Goal: Find specific page/section: Find specific page/section

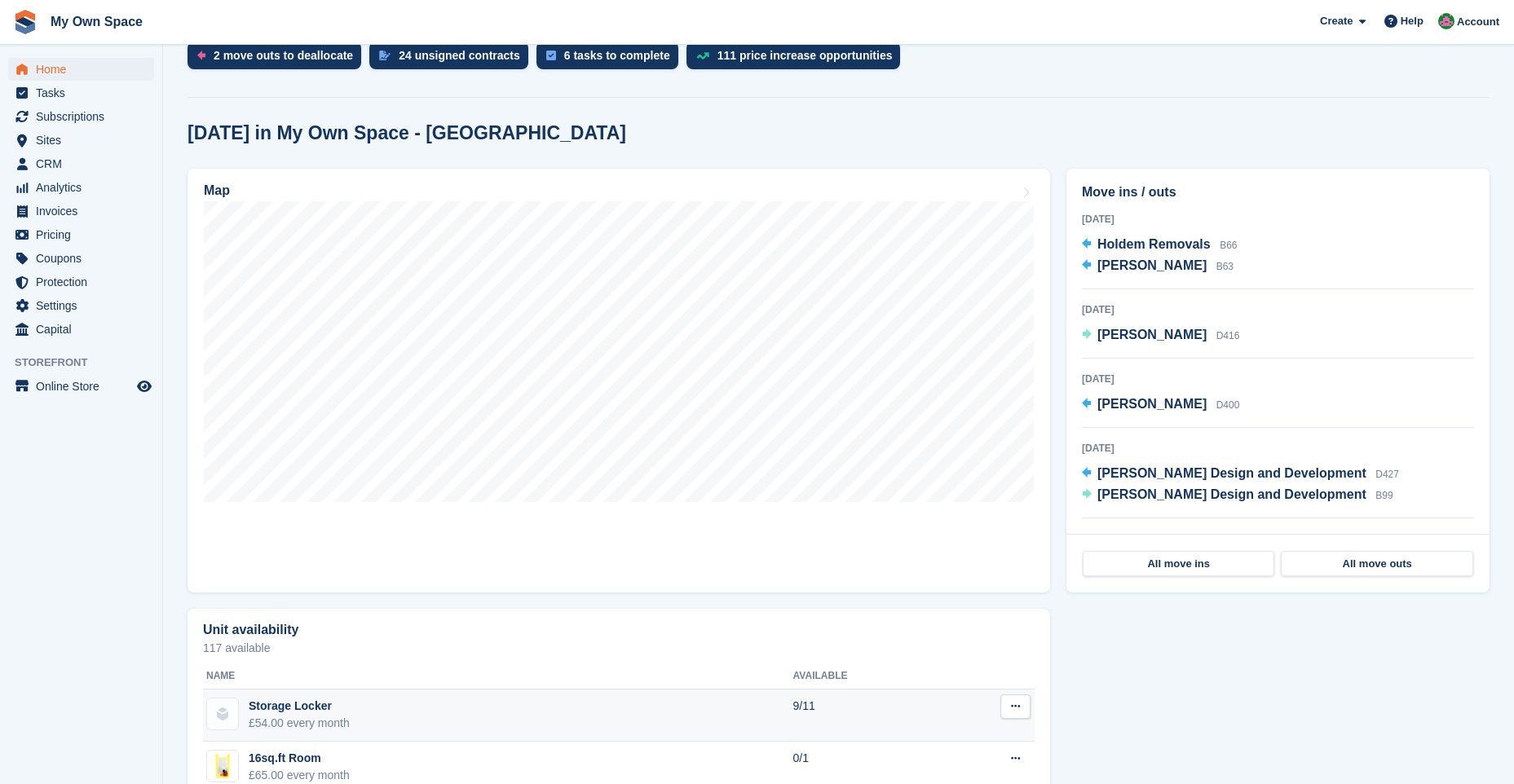
scroll to position [326, 0]
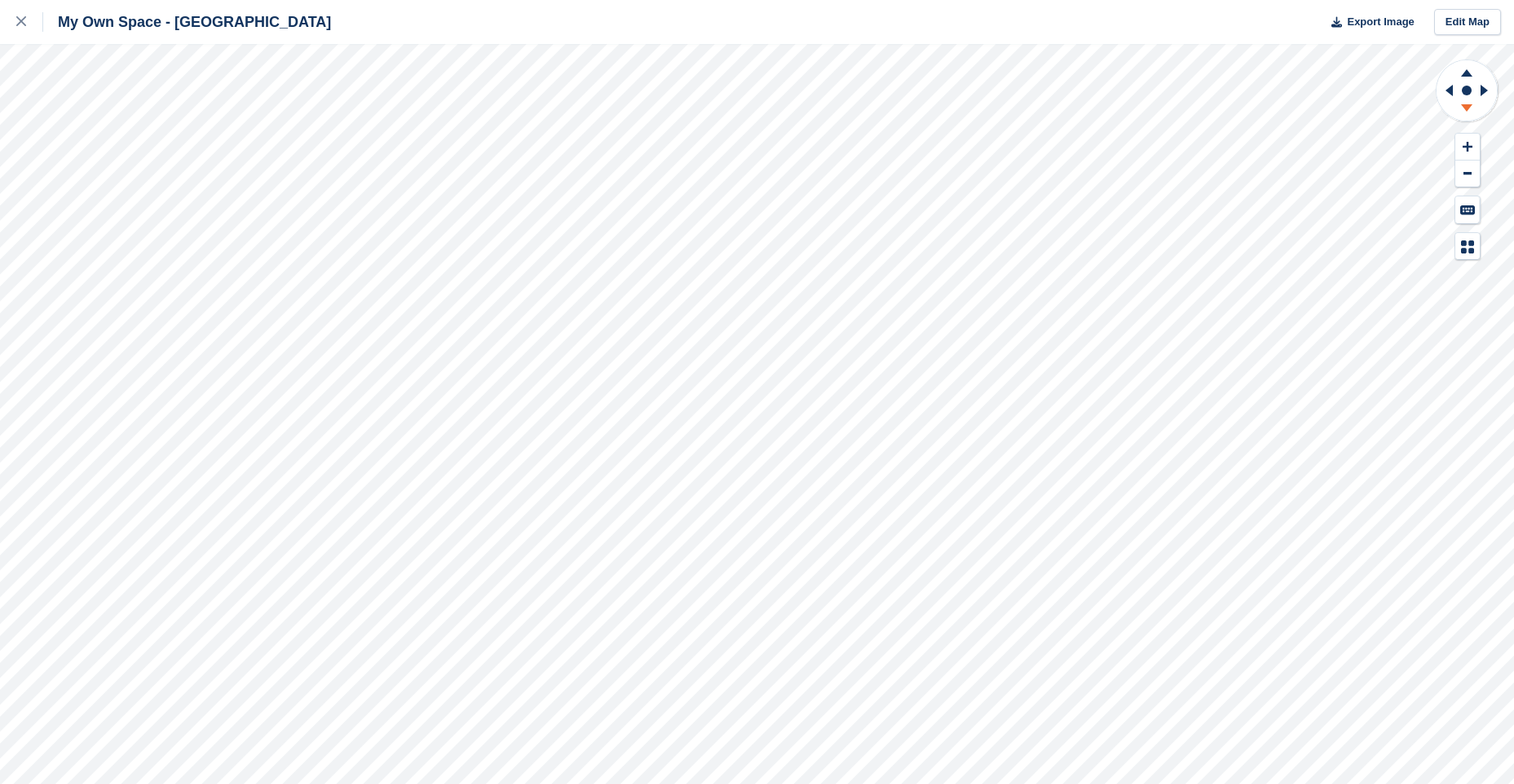
click at [1469, 105] on icon at bounding box center [1466, 108] width 11 height 7
click at [1461, 71] on icon at bounding box center [1467, 70] width 43 height 20
click at [1460, 102] on icon at bounding box center [1467, 110] width 43 height 20
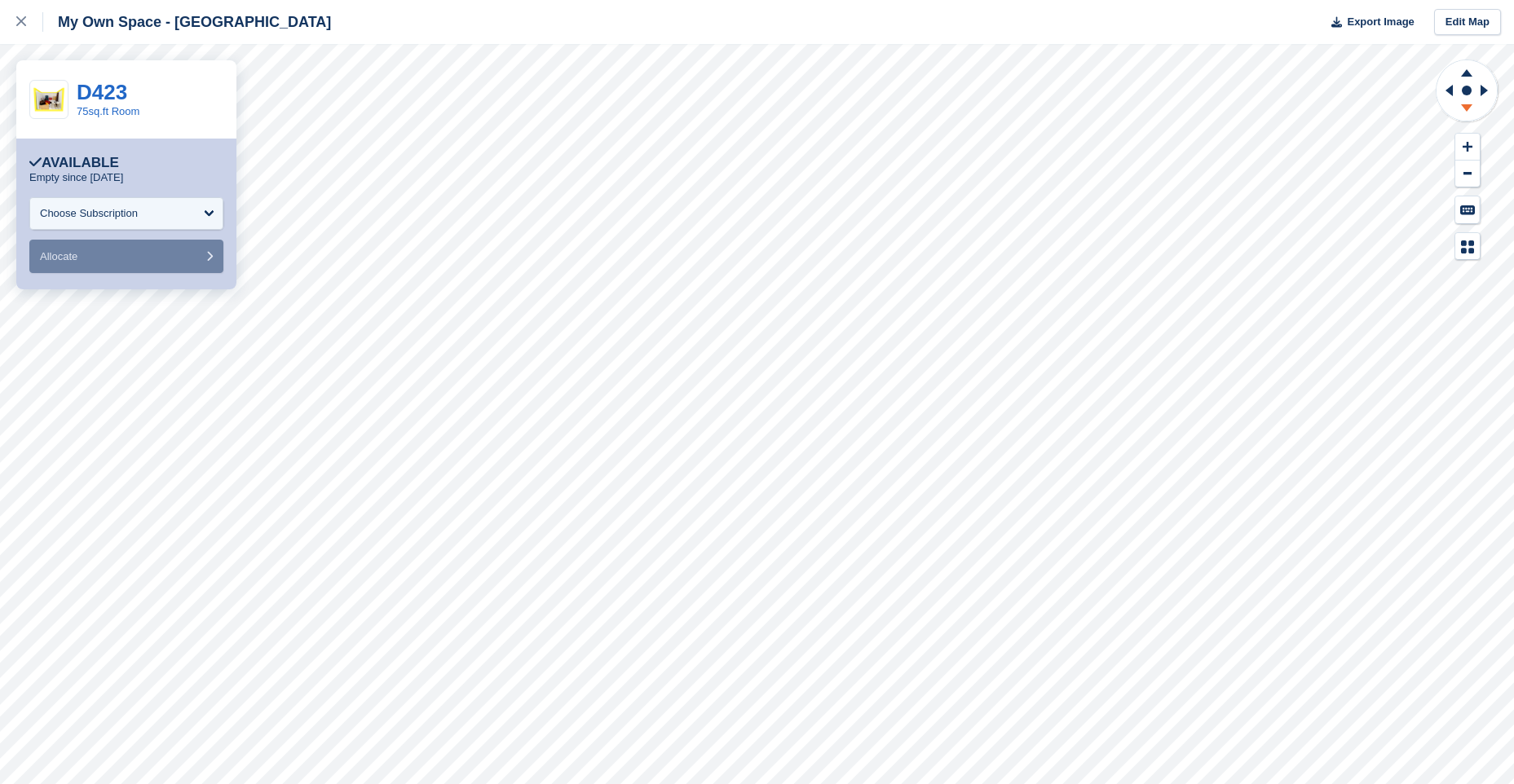
click at [1467, 106] on icon at bounding box center [1466, 108] width 11 height 7
drag, startPoint x: 1466, startPoint y: 75, endPoint x: 1445, endPoint y: 80, distance: 21.6
click at [1466, 75] on icon at bounding box center [1466, 73] width 11 height 7
click at [1465, 71] on icon at bounding box center [1467, 70] width 43 height 20
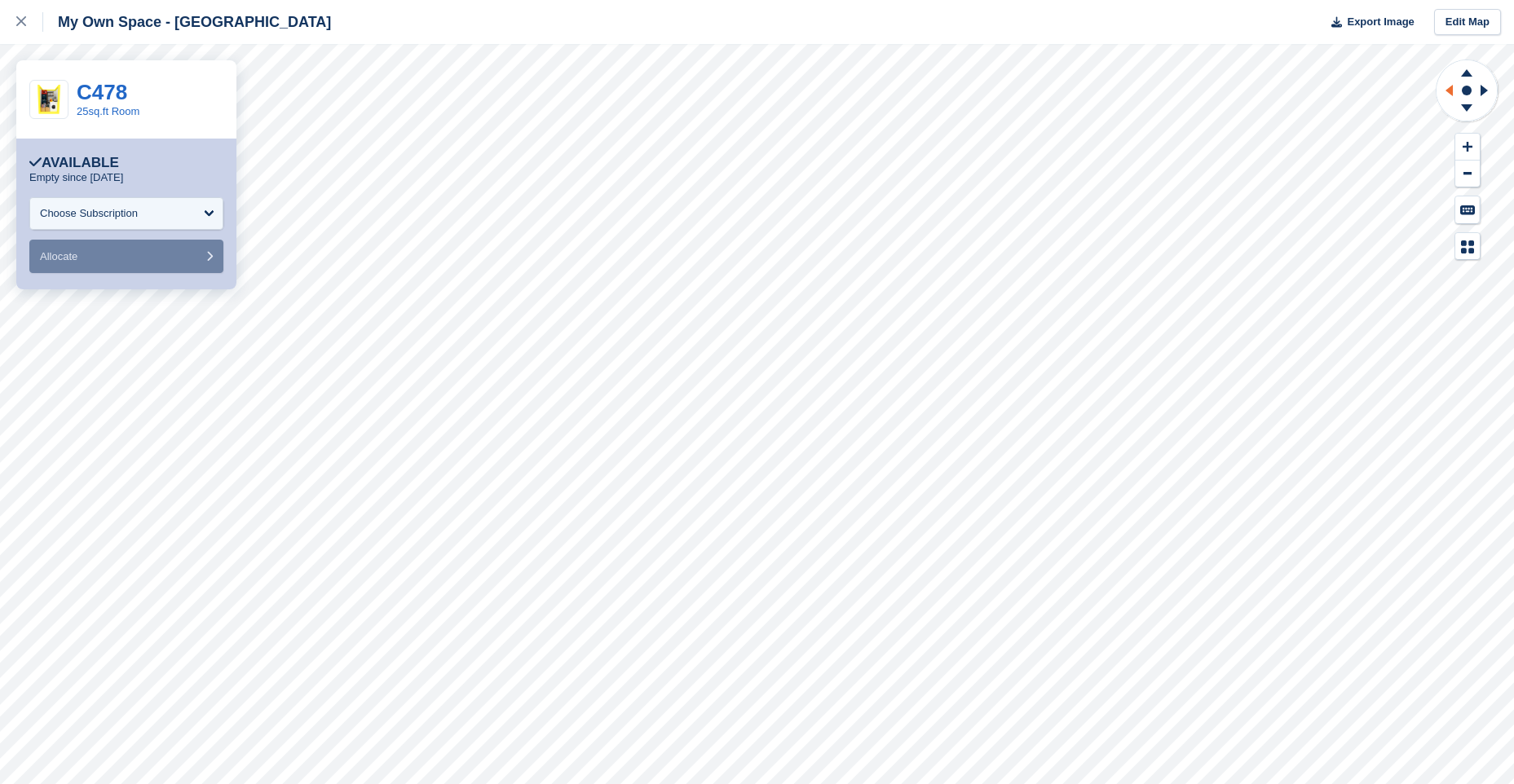
click at [1441, 92] on icon at bounding box center [1446, 91] width 20 height 43
click at [1490, 89] on icon at bounding box center [1486, 91] width 20 height 43
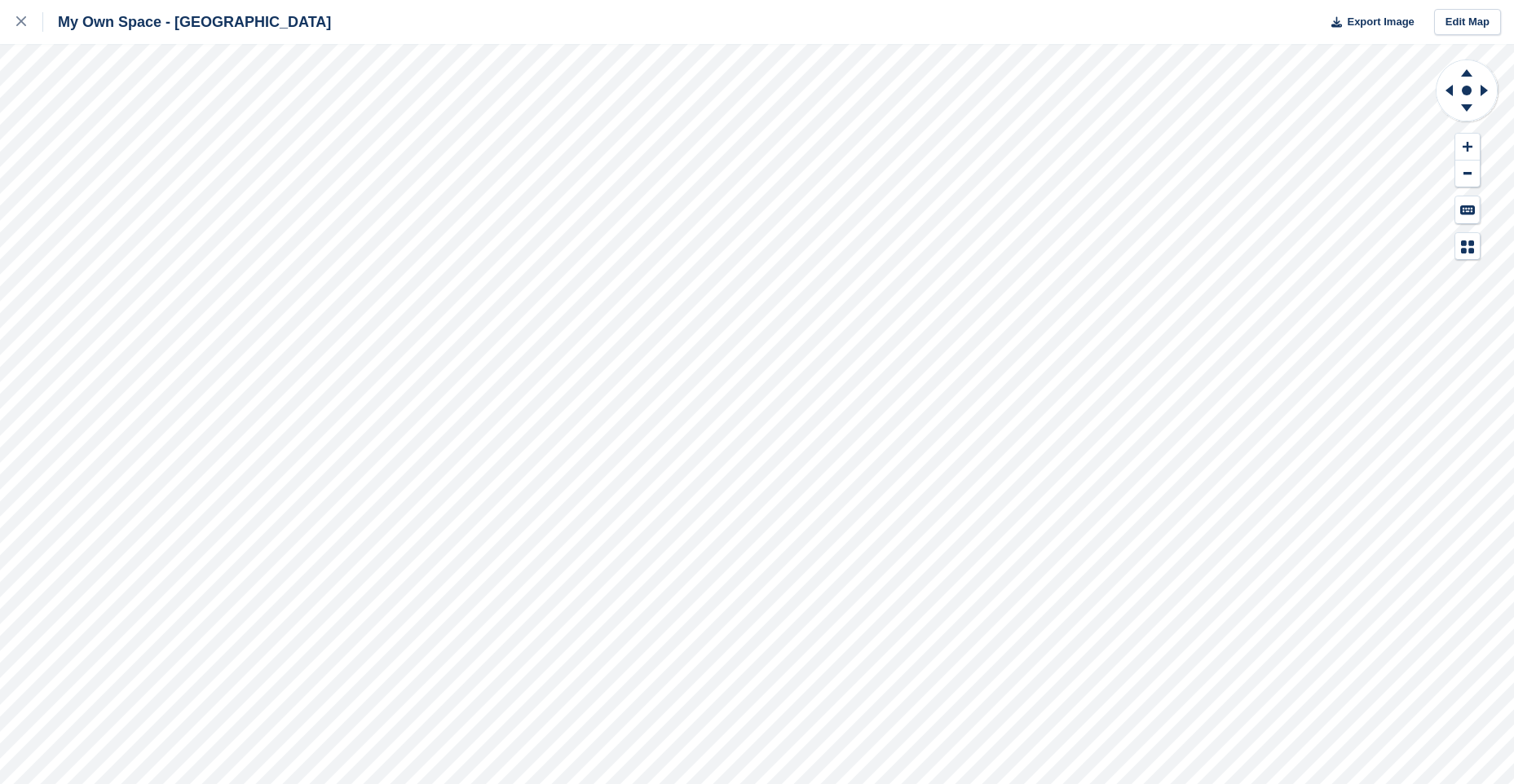
drag, startPoint x: 1464, startPoint y: 110, endPoint x: 1450, endPoint y: 129, distance: 23.6
click at [1464, 111] on icon at bounding box center [1467, 110] width 43 height 20
click at [1466, 71] on icon at bounding box center [1466, 73] width 11 height 7
click at [1464, 100] on icon at bounding box center [1467, 110] width 43 height 20
drag, startPoint x: 1468, startPoint y: 106, endPoint x: 1470, endPoint y: 83, distance: 23.1
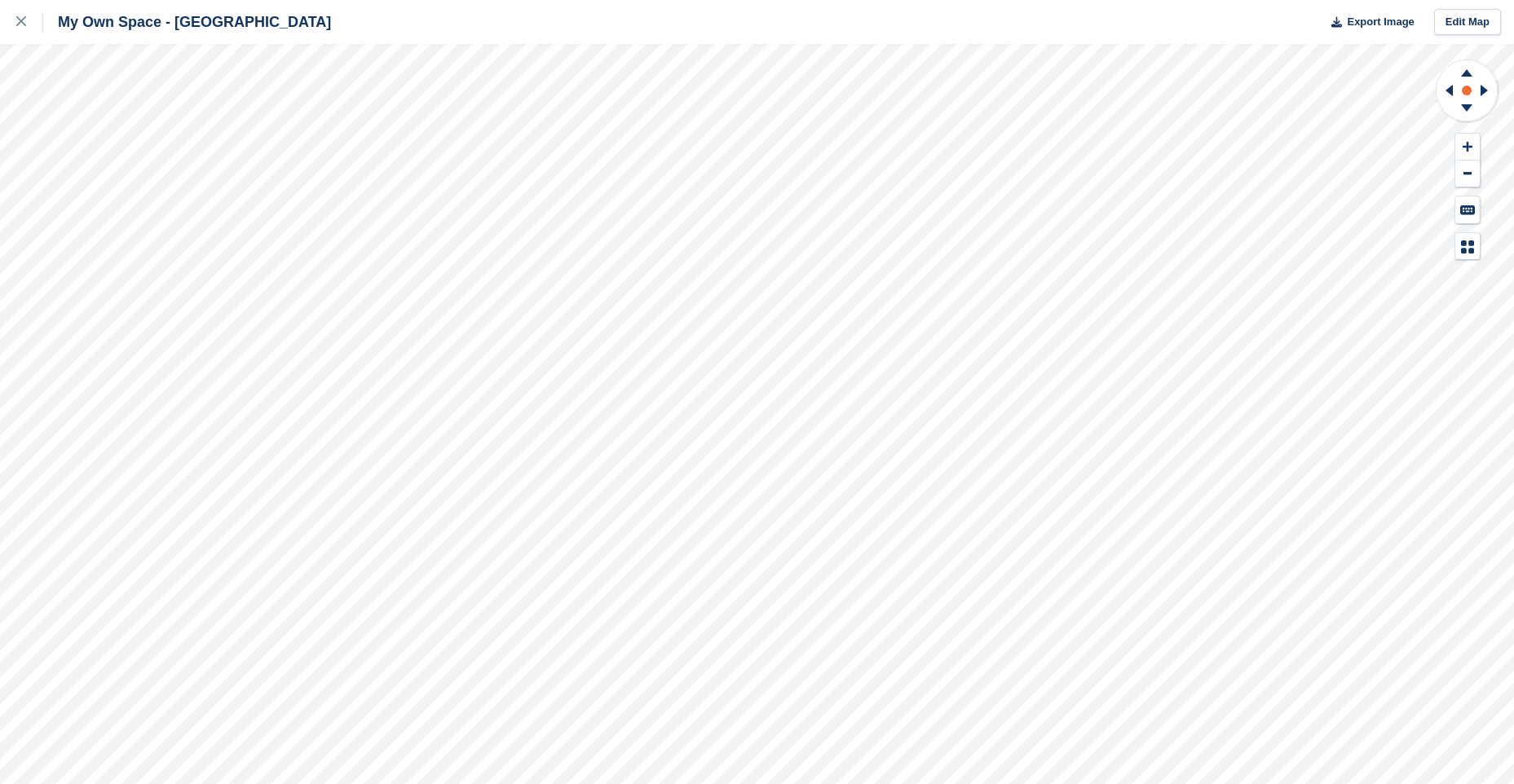
click at [1469, 100] on g at bounding box center [1467, 110] width 43 height 20
drag, startPoint x: 1466, startPoint y: 71, endPoint x: 1454, endPoint y: 78, distance: 13.9
click at [1466, 71] on icon at bounding box center [1466, 73] width 11 height 7
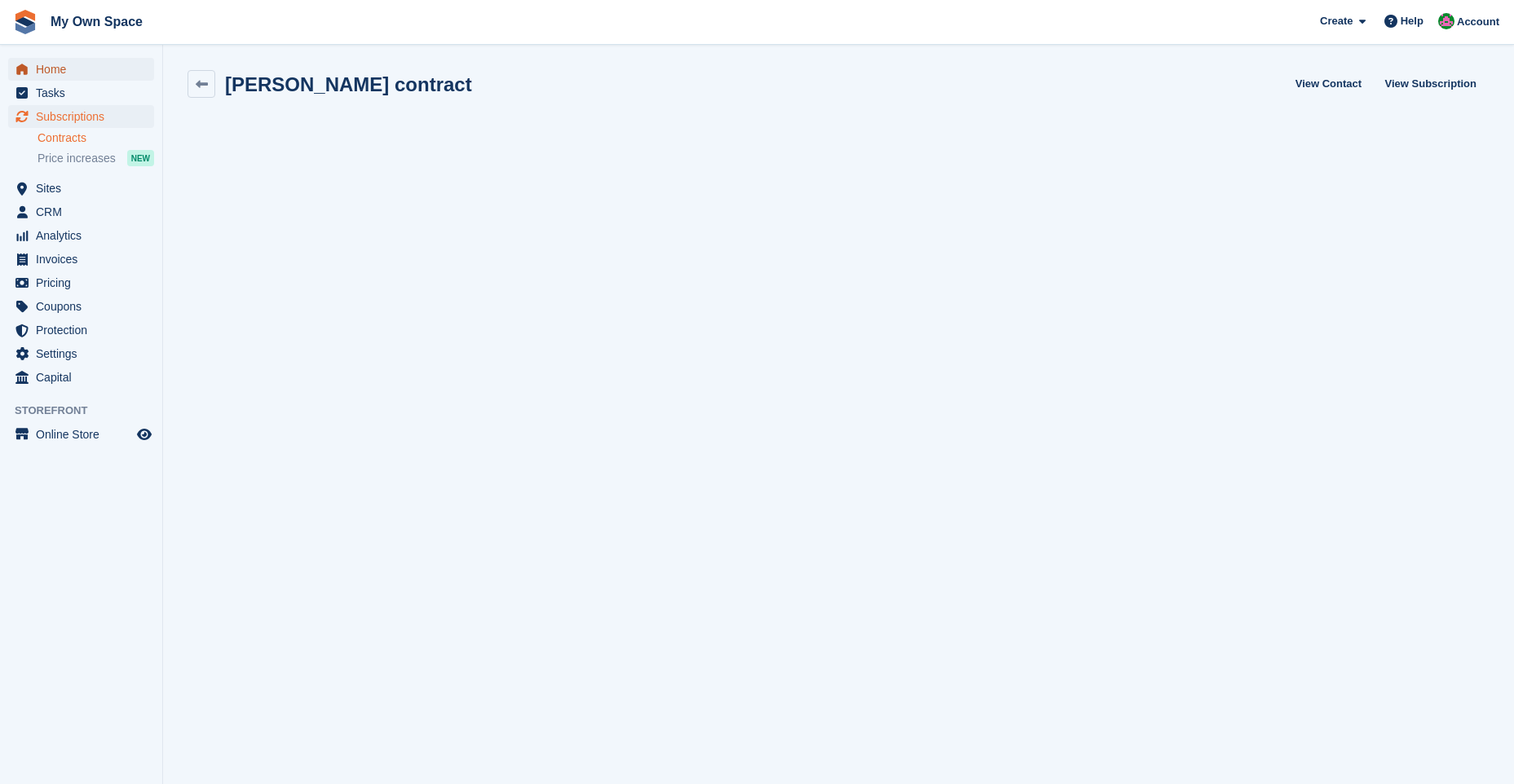
click at [75, 73] on span "Home" at bounding box center [85, 68] width 98 height 23
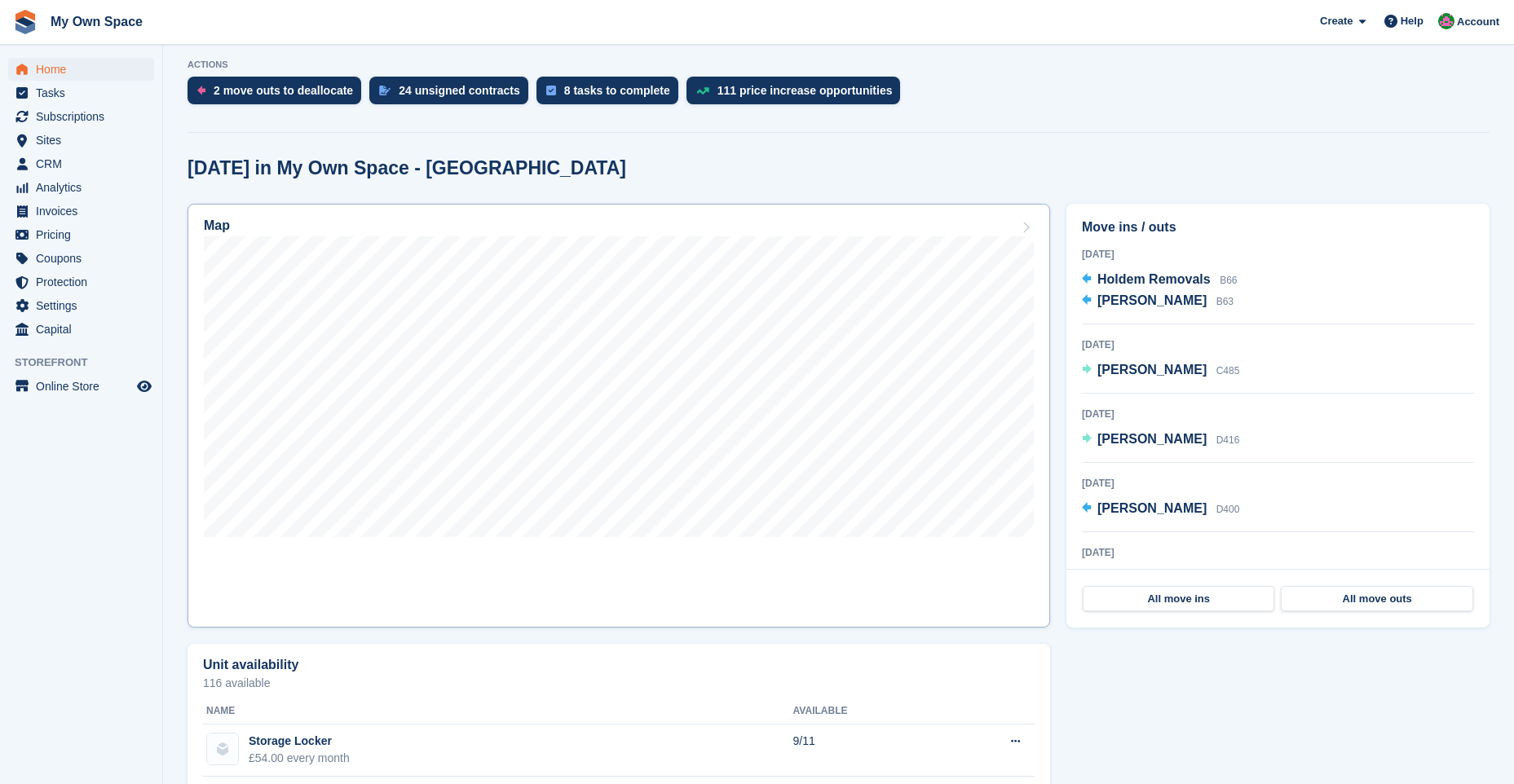
scroll to position [326, 0]
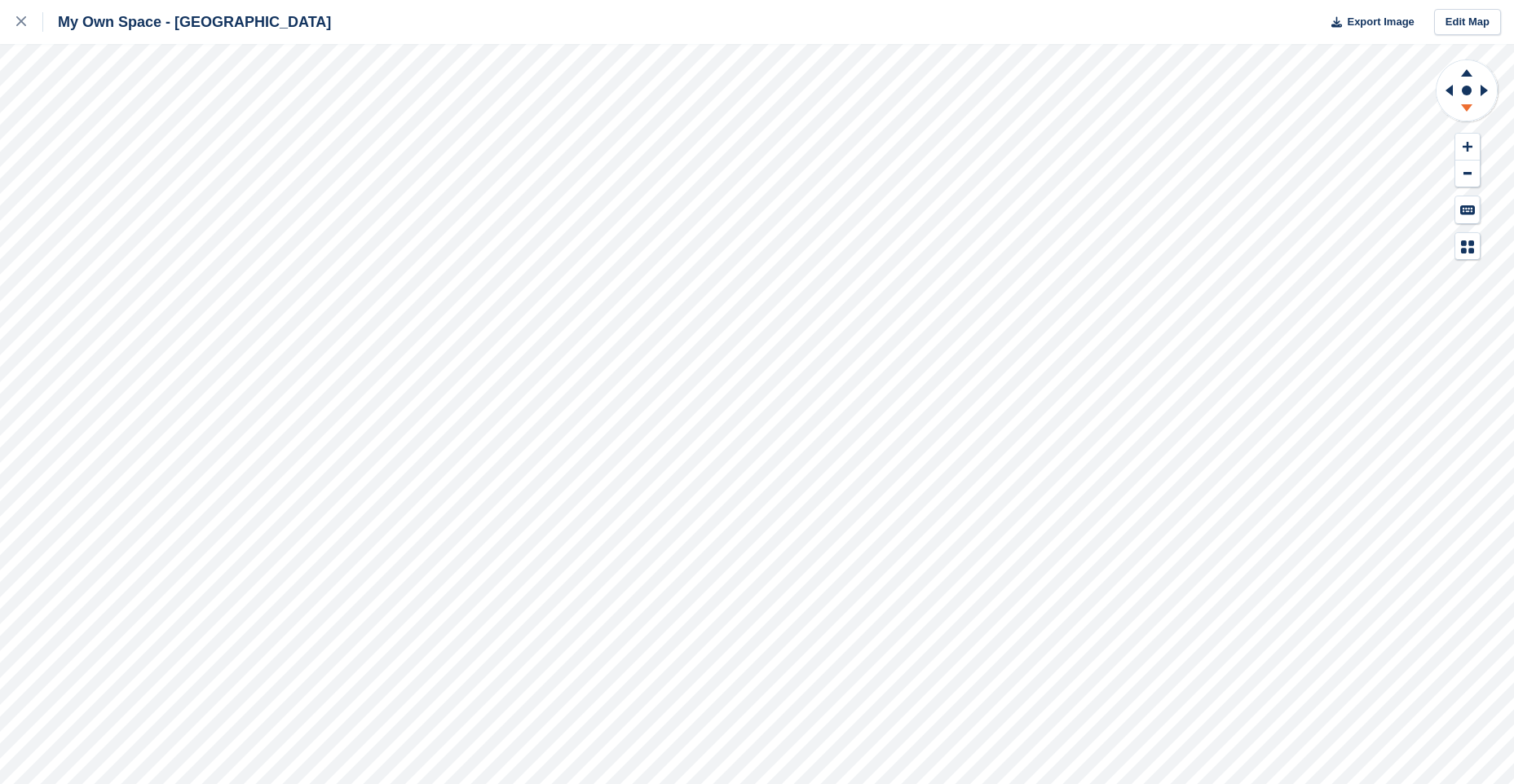
click at [1469, 106] on icon at bounding box center [1466, 108] width 11 height 7
drag, startPoint x: 1462, startPoint y: 71, endPoint x: 1442, endPoint y: 76, distance: 20.6
click at [1460, 70] on icon at bounding box center [1467, 70] width 43 height 20
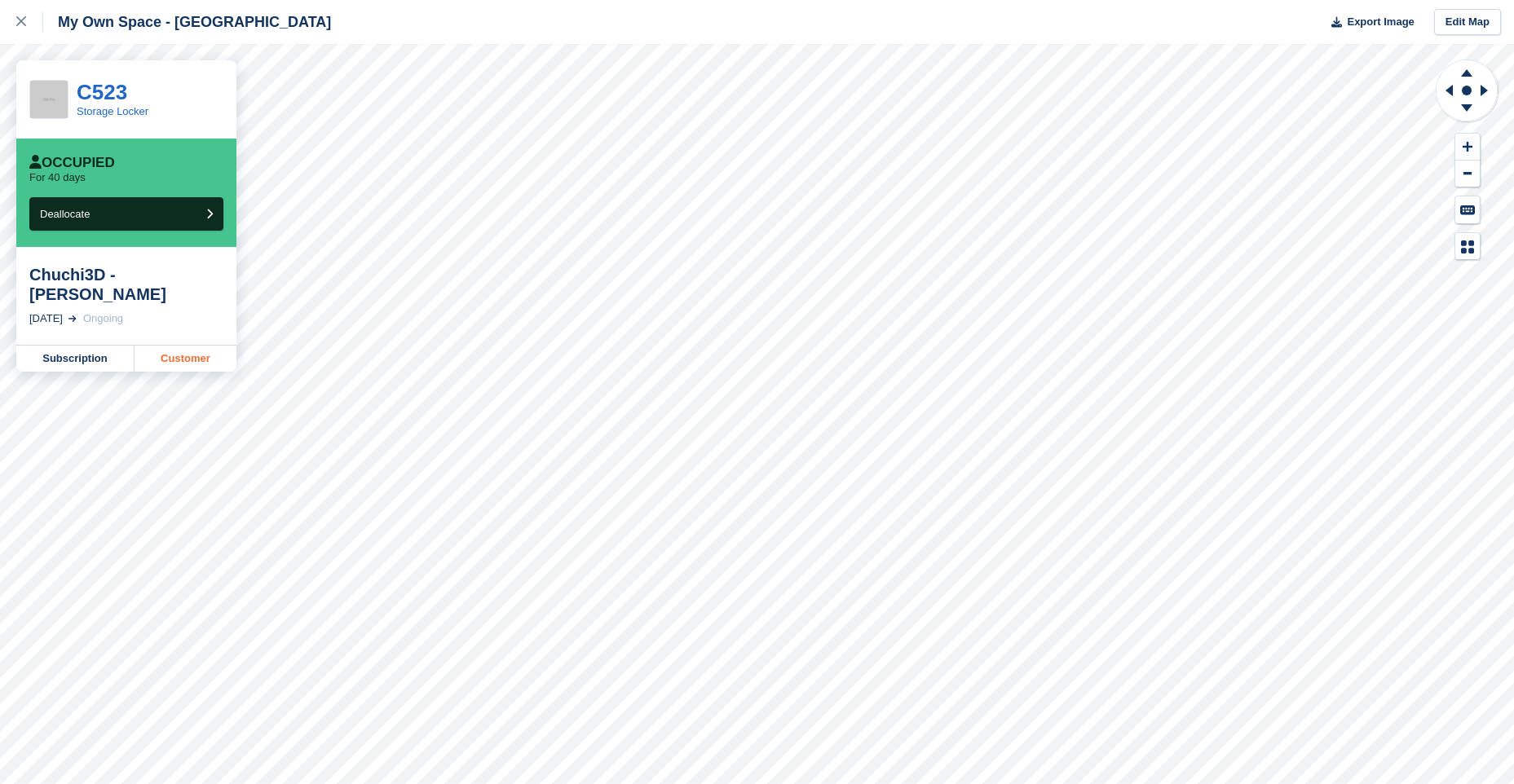
click at [204, 360] on link "Customer" at bounding box center [185, 358] width 102 height 26
